Goal: Information Seeking & Learning: Learn about a topic

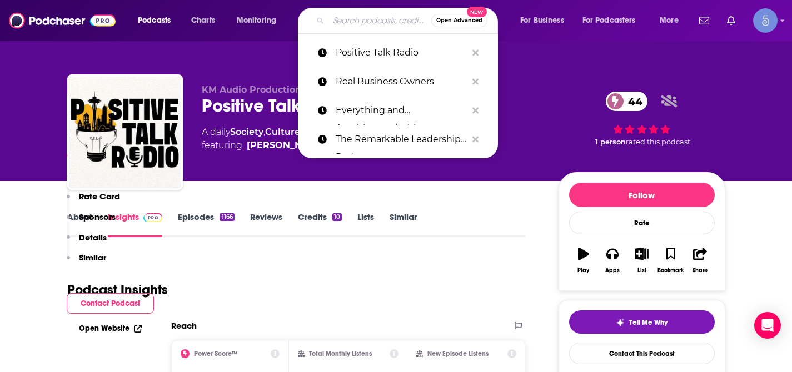
type input "Spiritual Soul Podcast"
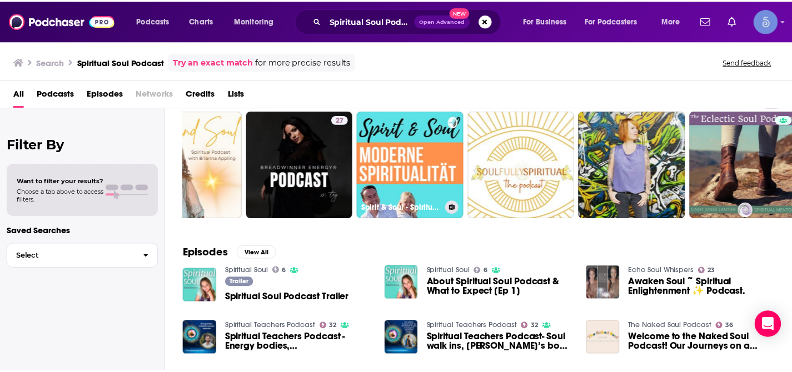
scroll to position [36, 0]
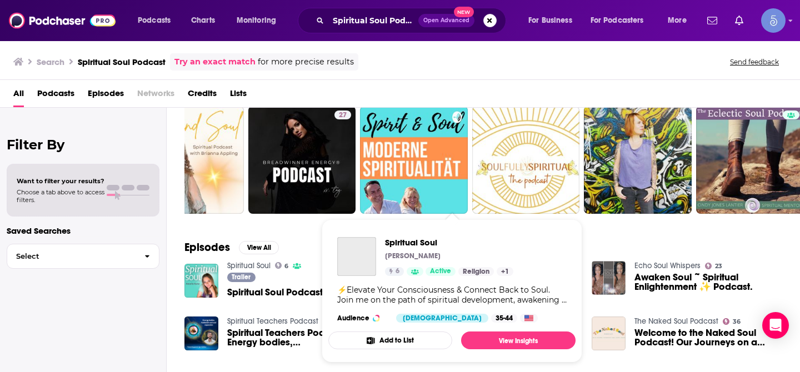
click at [442, 265] on div "Spiritual Soul [PERSON_NAME] 6 Active Religion + 1" at bounding box center [449, 256] width 128 height 39
click at [422, 241] on span "Spiritual Soul" at bounding box center [449, 242] width 128 height 11
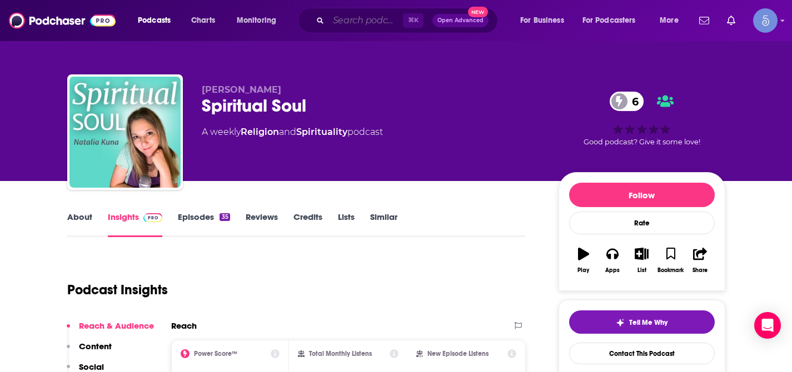
click at [361, 23] on input "Search podcasts, credits, & more..." at bounding box center [366, 21] width 74 height 18
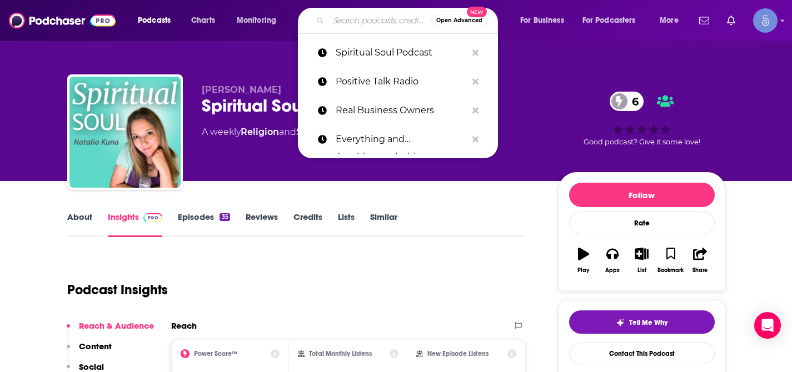
paste input "Pursuit Of Infinit"
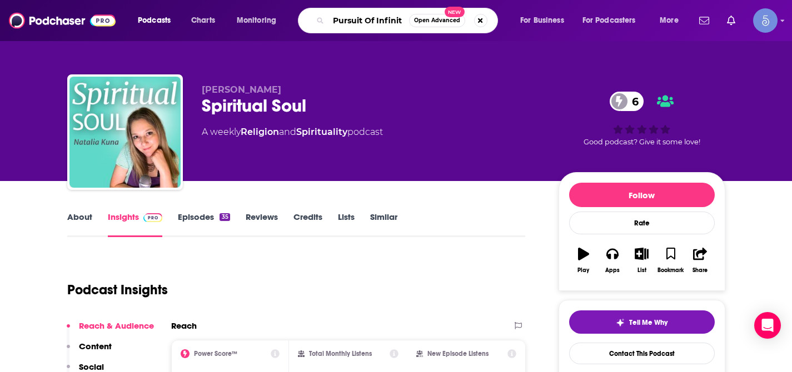
type input "Pursuit Of Infinity"
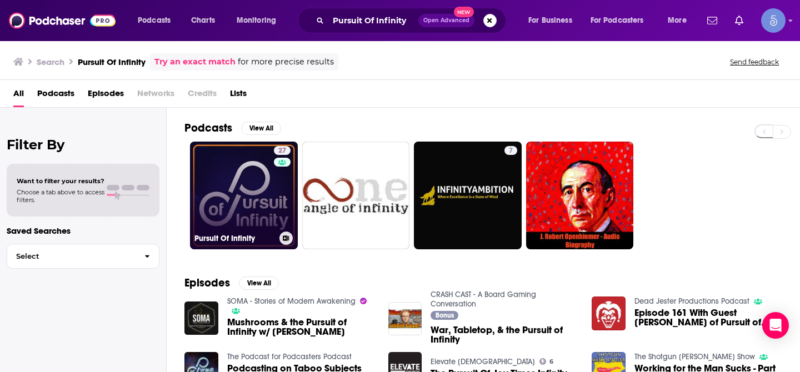
click at [255, 205] on link "27 Pursuit Of Infinity" at bounding box center [244, 196] width 108 height 108
